Goal: Task Accomplishment & Management: Use online tool/utility

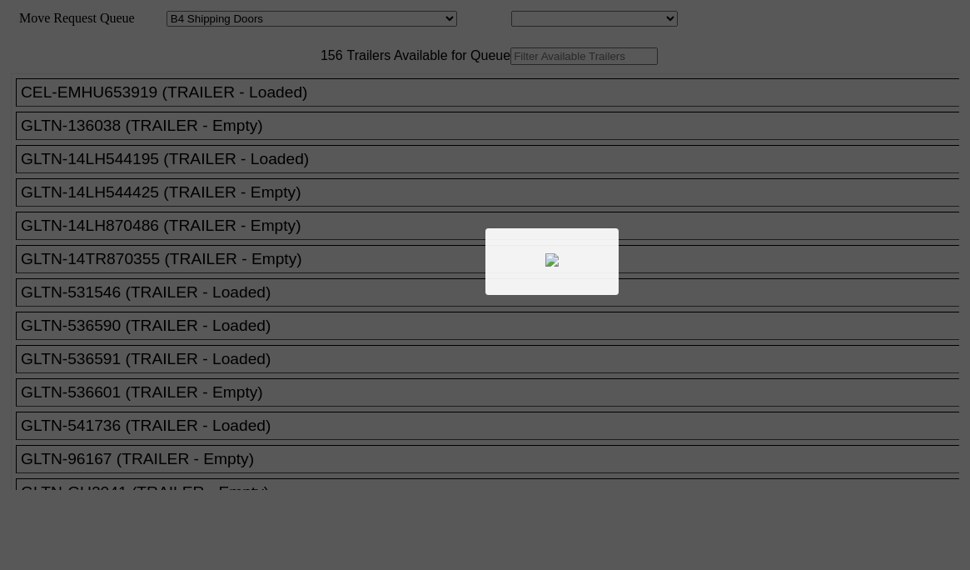
select select "526"
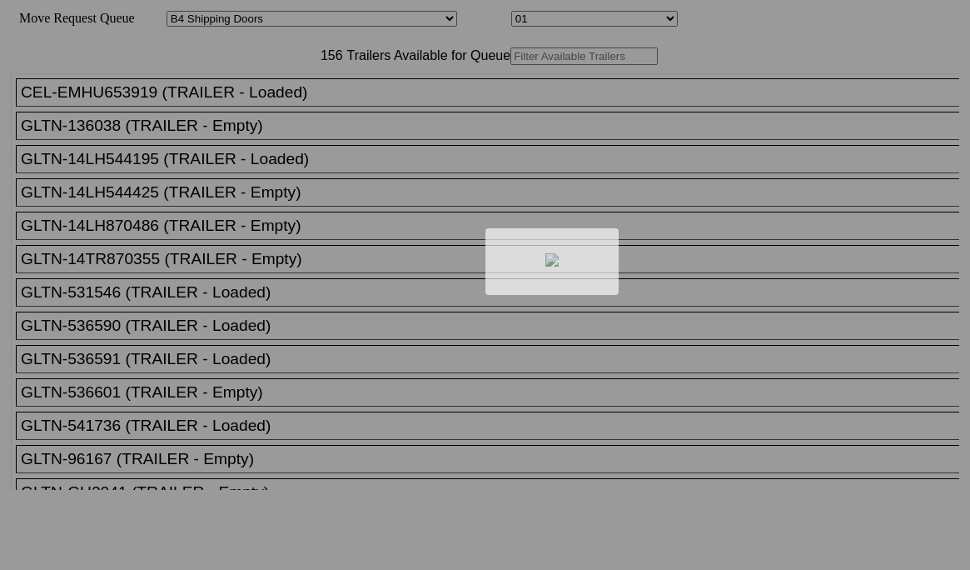
click at [303, 83] on div at bounding box center [485, 285] width 970 height 570
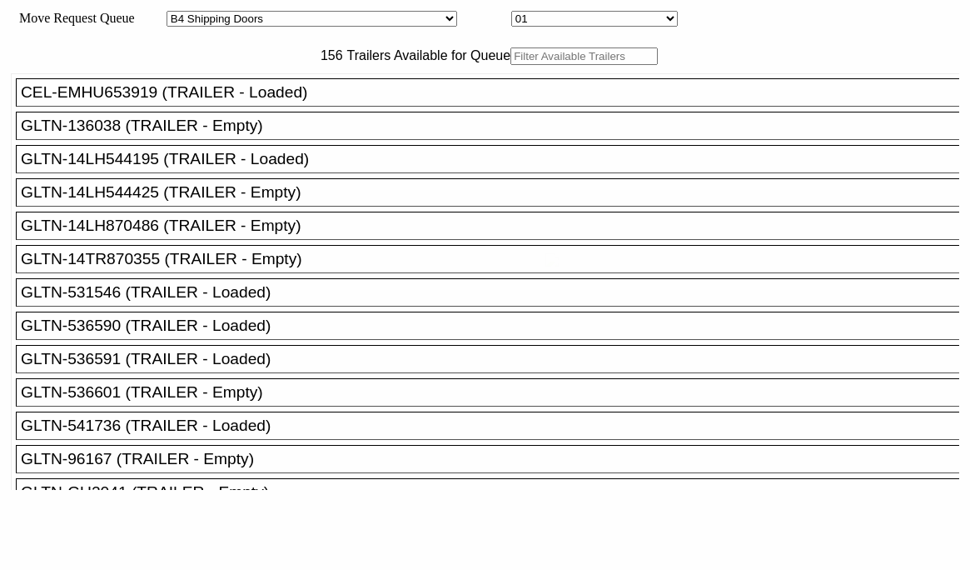
click at [511, 65] on input "text" at bounding box center [584, 55] width 147 height 17
paste input "155219"
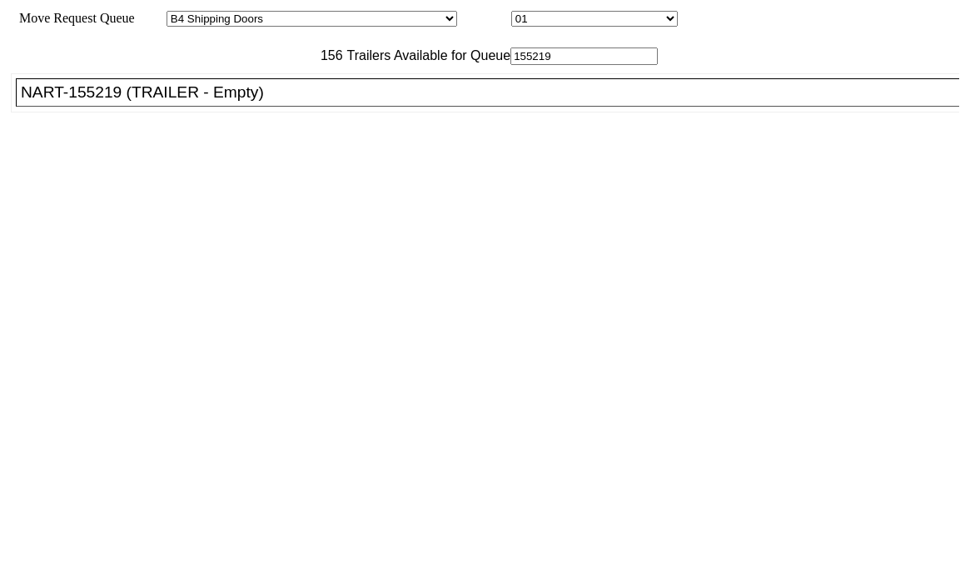
type input "155219"
click at [264, 102] on div "NART-155219 (TRAILER - Empty)" at bounding box center [495, 92] width 949 height 18
